Goal: Task Accomplishment & Management: Use online tool/utility

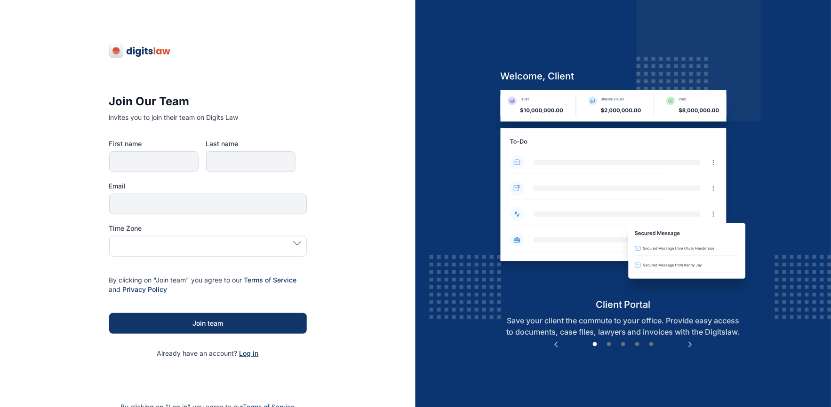
click at [246, 353] on span "Log in" at bounding box center [248, 353] width 19 height 8
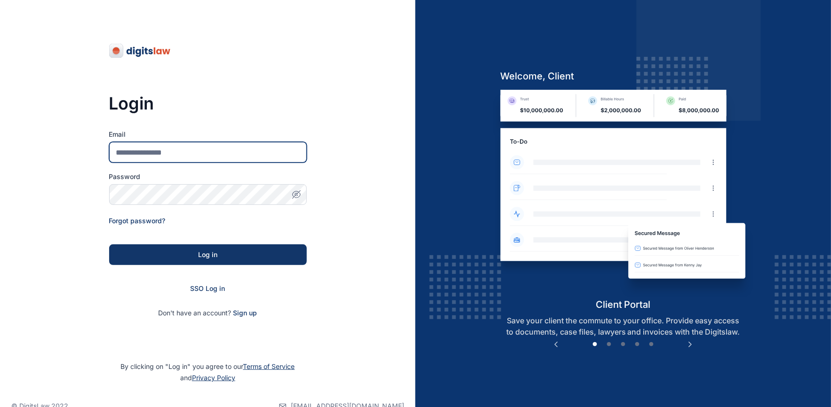
type input "**********"
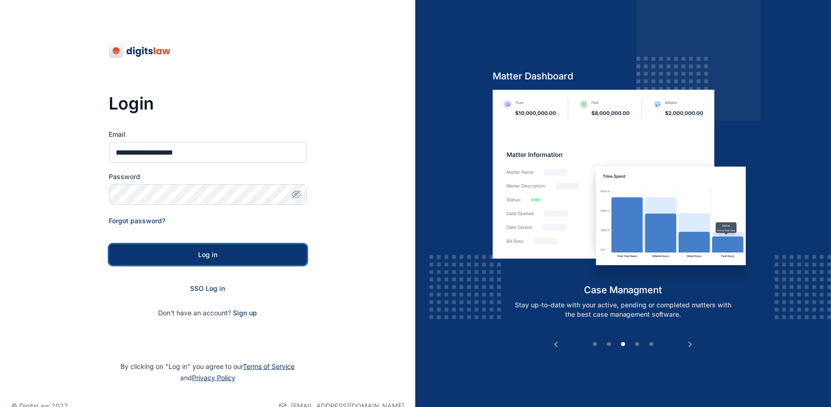
click at [207, 251] on div "Log in" at bounding box center [207, 254] width 167 height 9
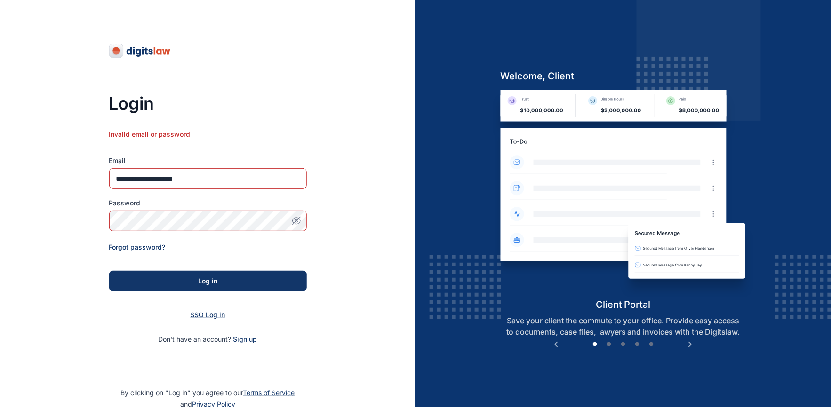
click at [192, 312] on span "SSO Log in" at bounding box center [208, 315] width 35 height 8
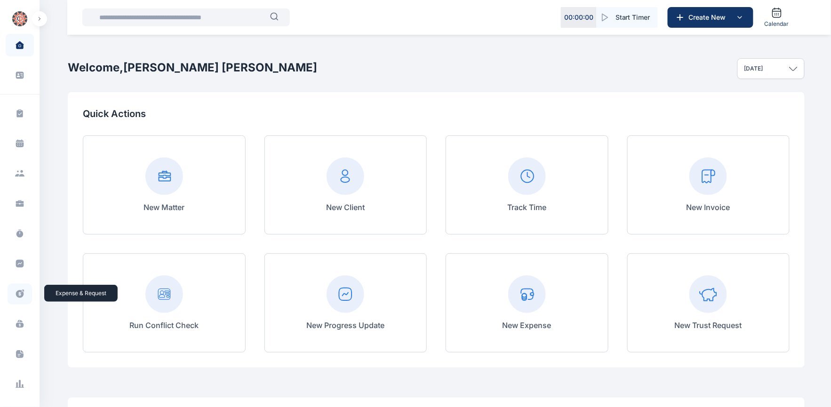
click at [18, 294] on icon at bounding box center [19, 294] width 9 height 10
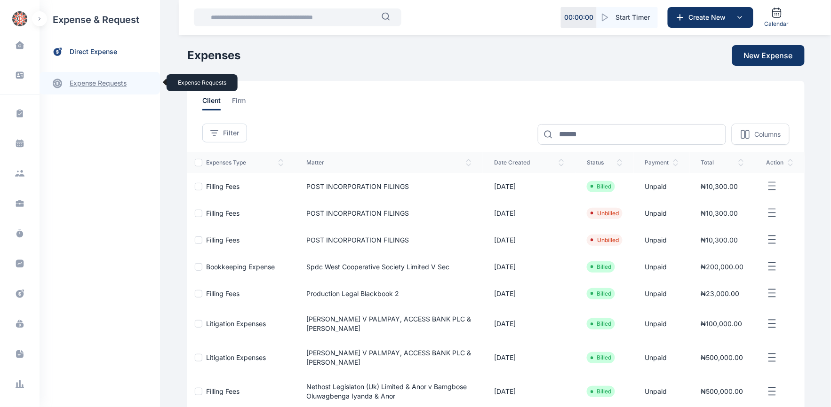
click at [112, 85] on link "expense requests expense requests" at bounding box center [100, 83] width 120 height 23
click at [106, 113] on span "Expense Request Expense Request" at bounding box center [112, 117] width 85 height 18
